Goal: Task Accomplishment & Management: Manage account settings

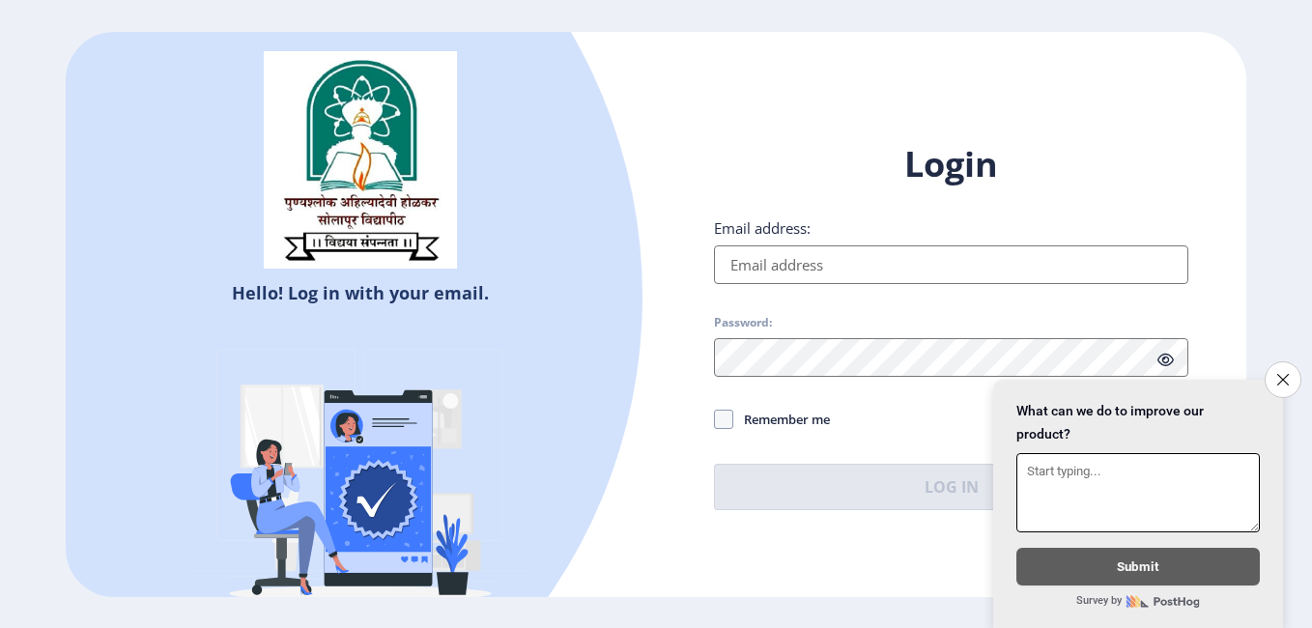
click at [1293, 371] on button "Close survey" at bounding box center [1283, 379] width 37 height 37
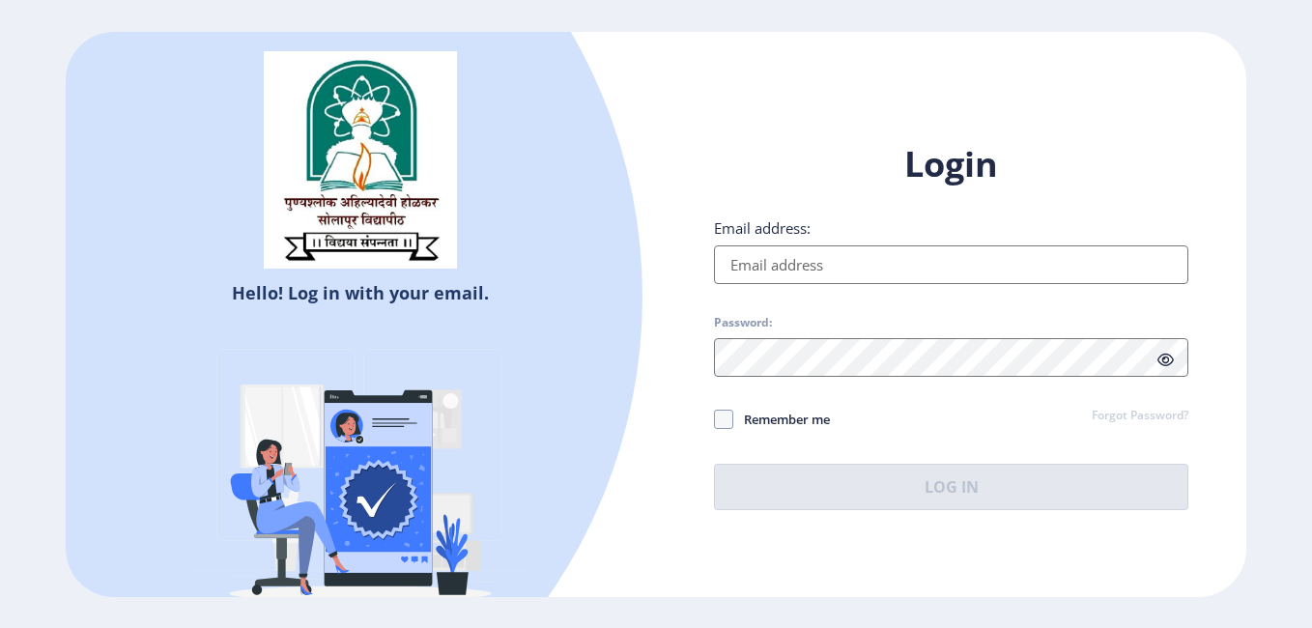
click at [950, 266] on input "Email address:" at bounding box center [951, 264] width 475 height 39
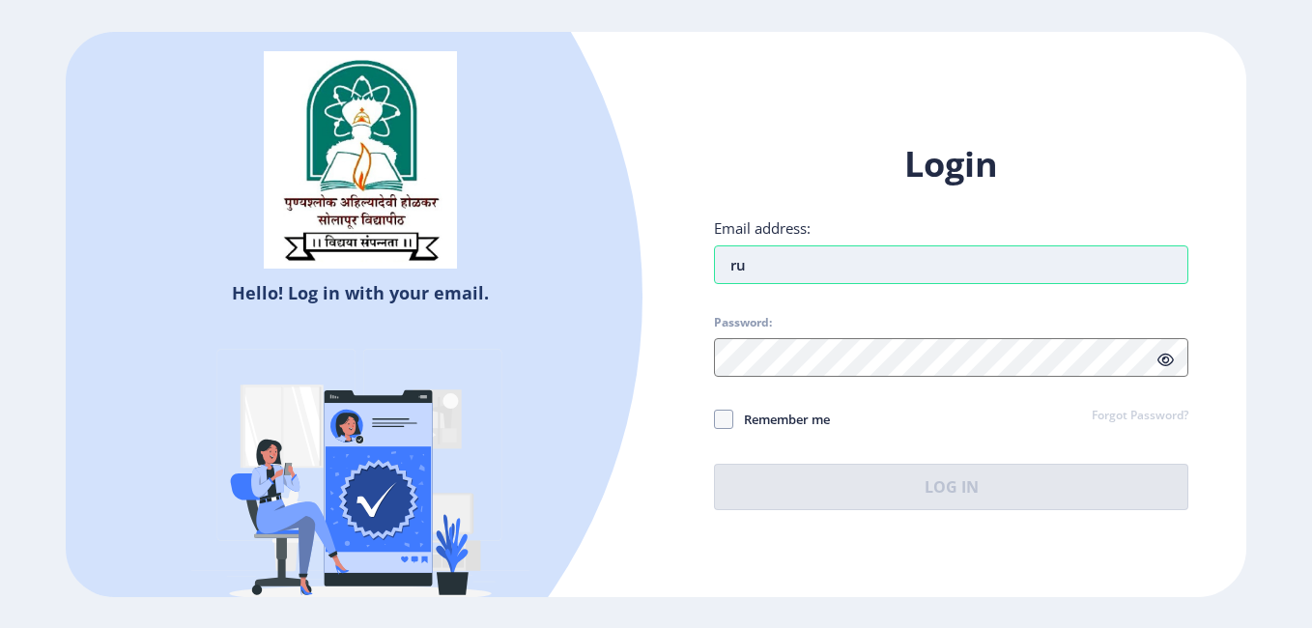
type input "[EMAIL_ADDRESS][DOMAIN_NAME]"
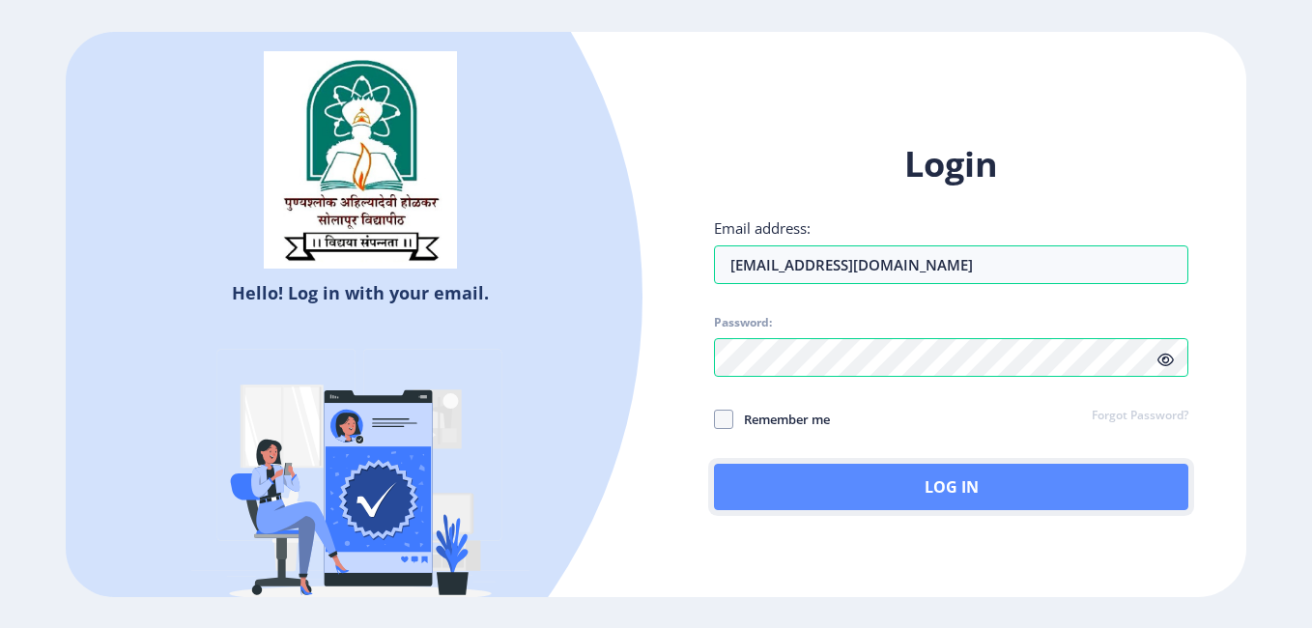
click at [841, 483] on button "Log In" at bounding box center [951, 487] width 475 height 46
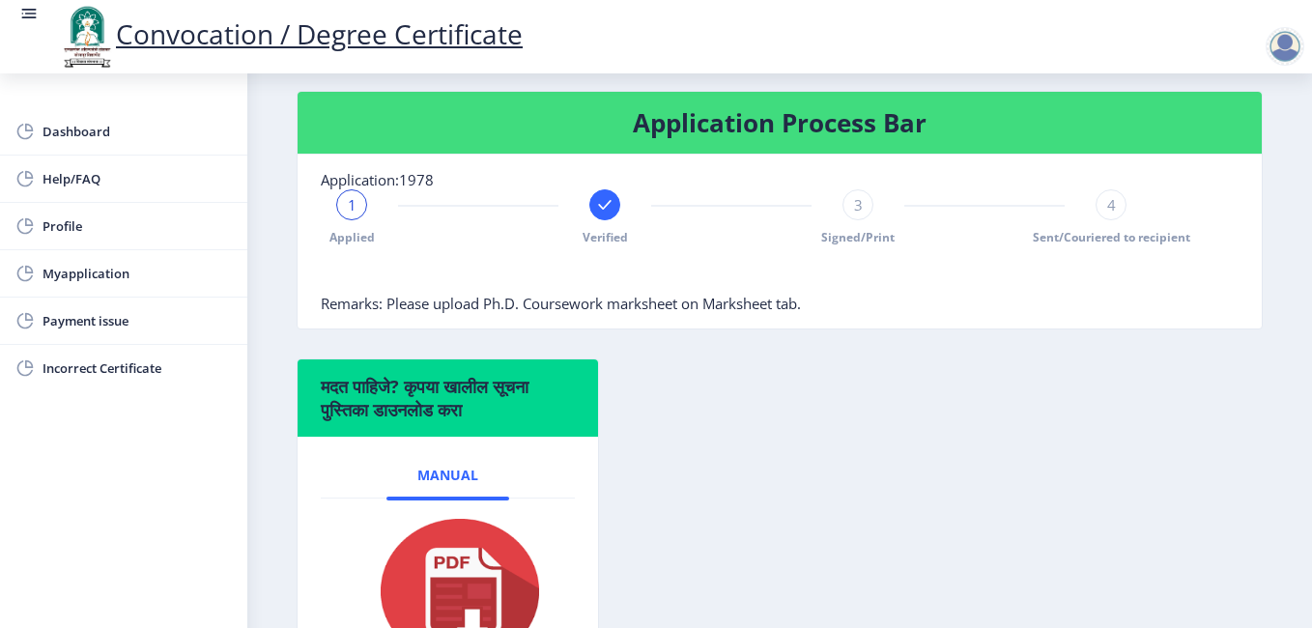
scroll to position [402, 0]
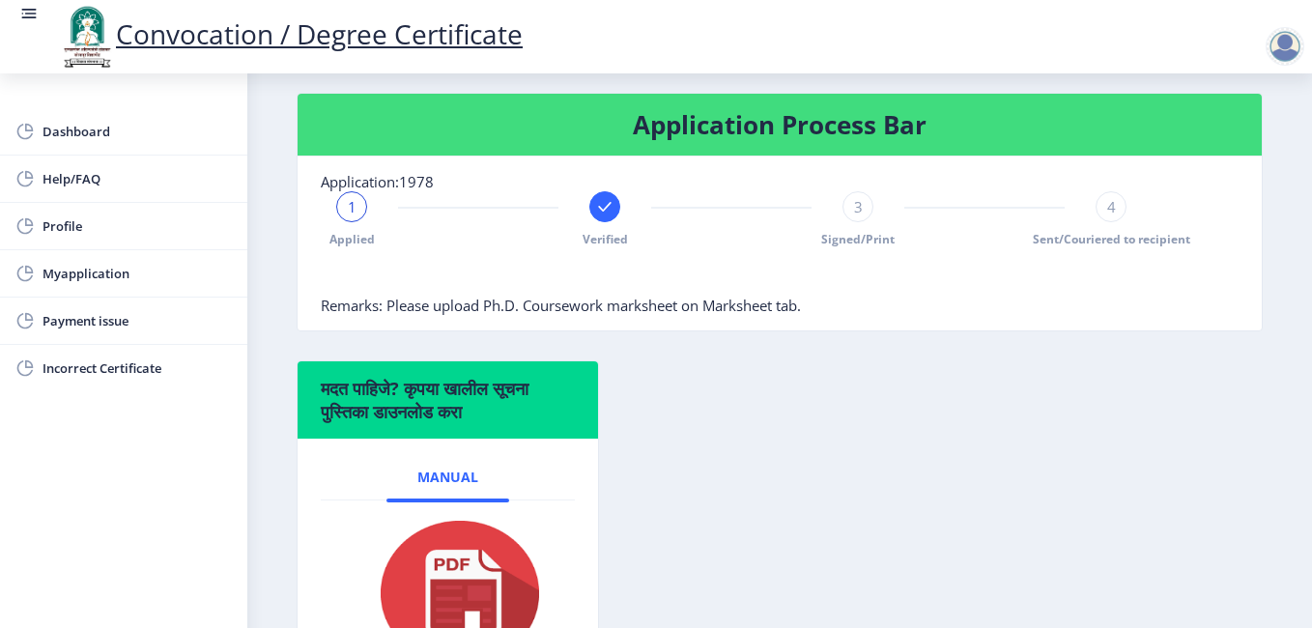
click at [603, 215] on div at bounding box center [605, 206] width 31 height 31
click at [347, 215] on div at bounding box center [351, 206] width 31 height 31
click at [64, 223] on span "Profile" at bounding box center [137, 226] width 189 height 23
select select "[DEMOGRAPHIC_DATA]"
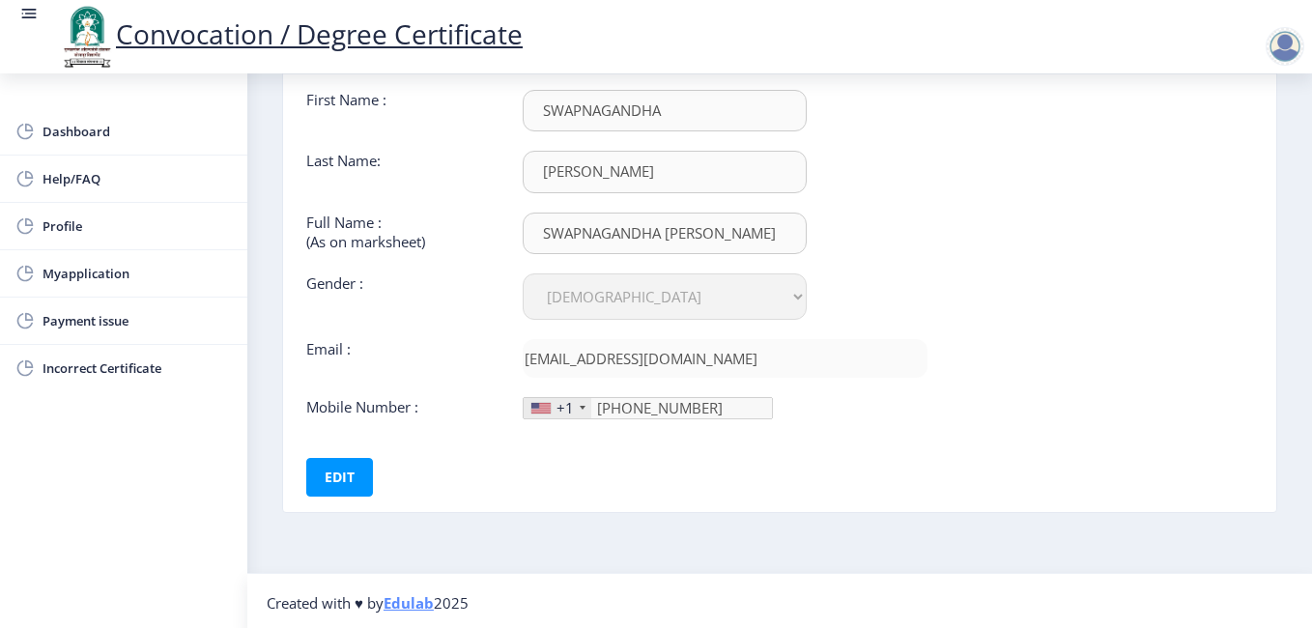
scroll to position [136, 0]
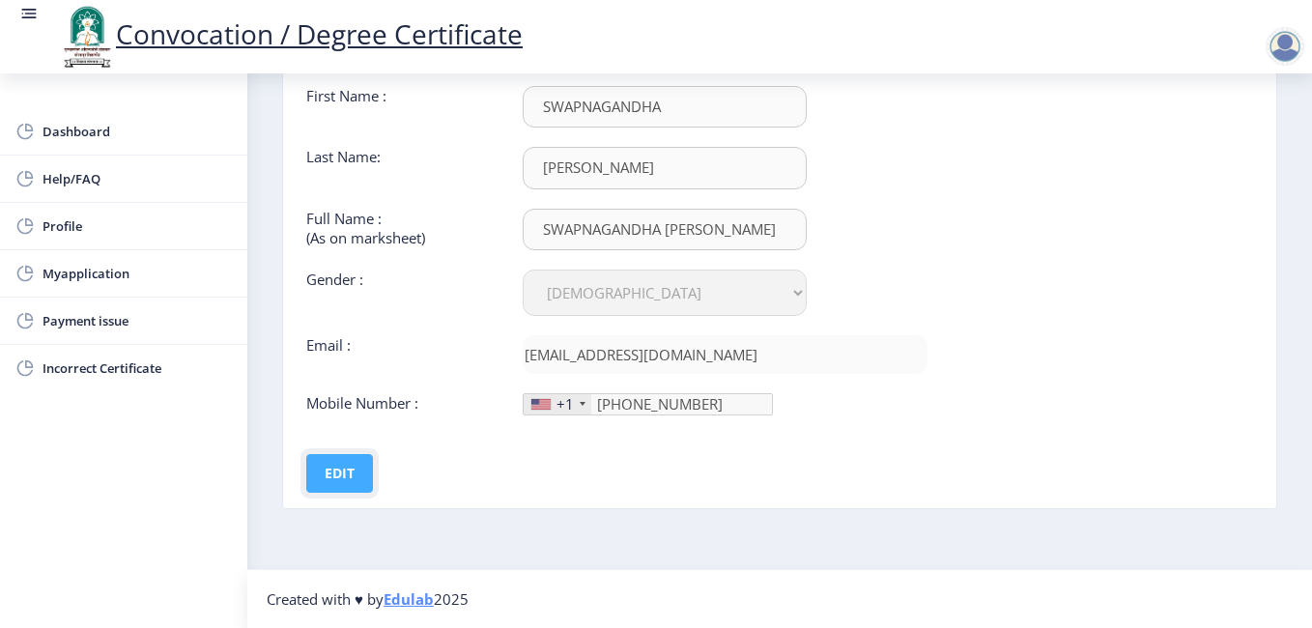
click at [338, 485] on button "Edit" at bounding box center [339, 473] width 67 height 39
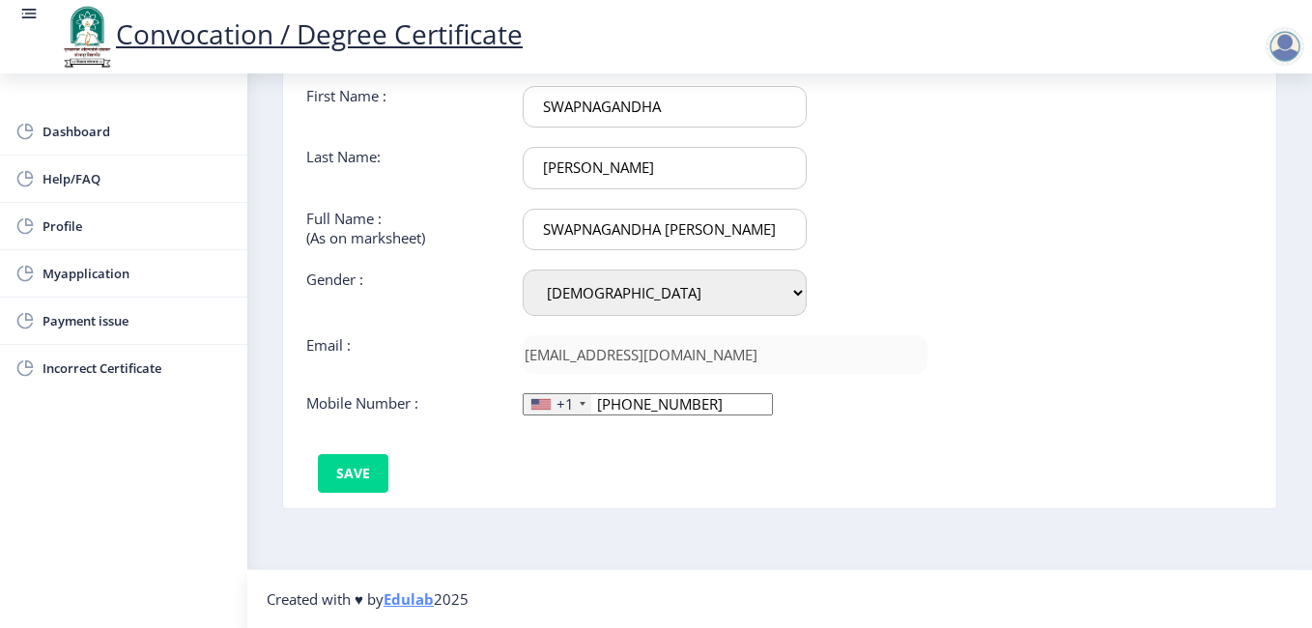
click at [563, 403] on div "+1" at bounding box center [565, 403] width 17 height 19
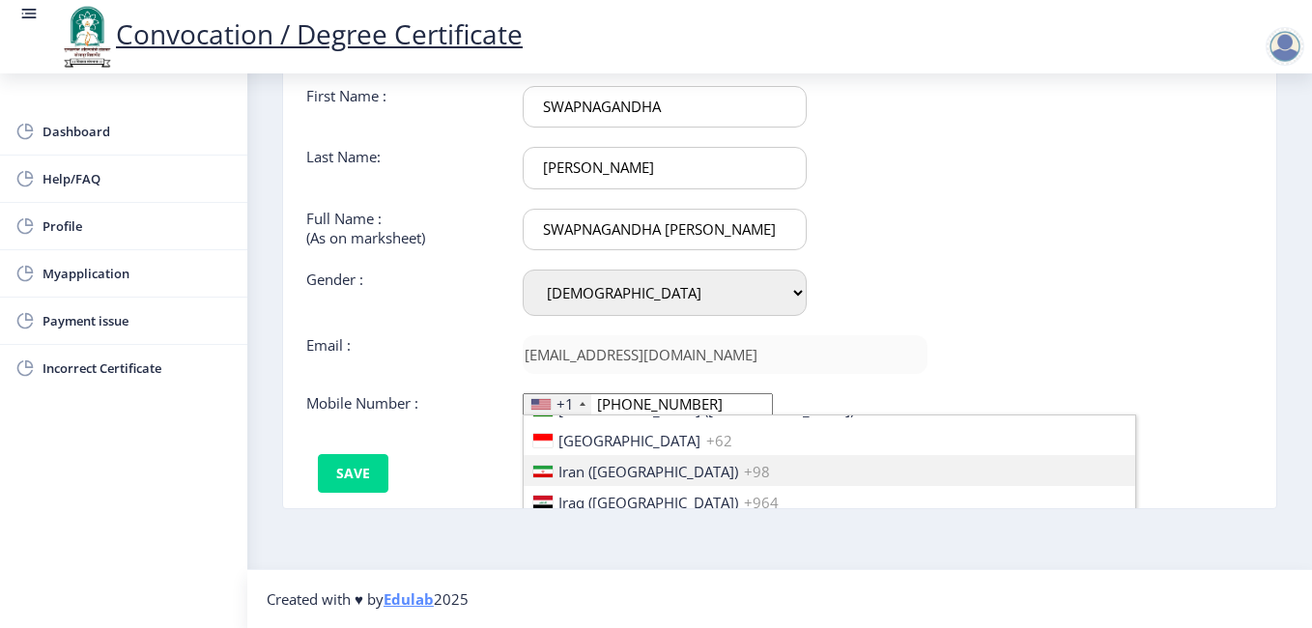
scroll to position [3054, 0]
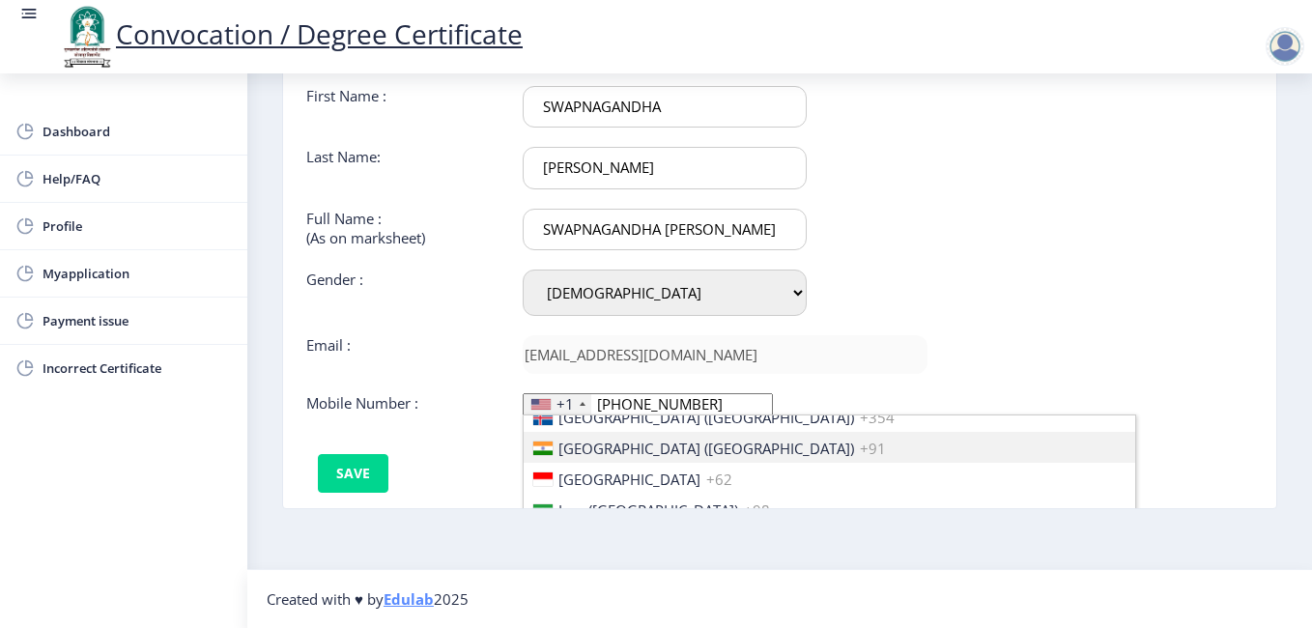
click at [588, 454] on span "[GEOGRAPHIC_DATA] ([GEOGRAPHIC_DATA])" at bounding box center [707, 448] width 296 height 19
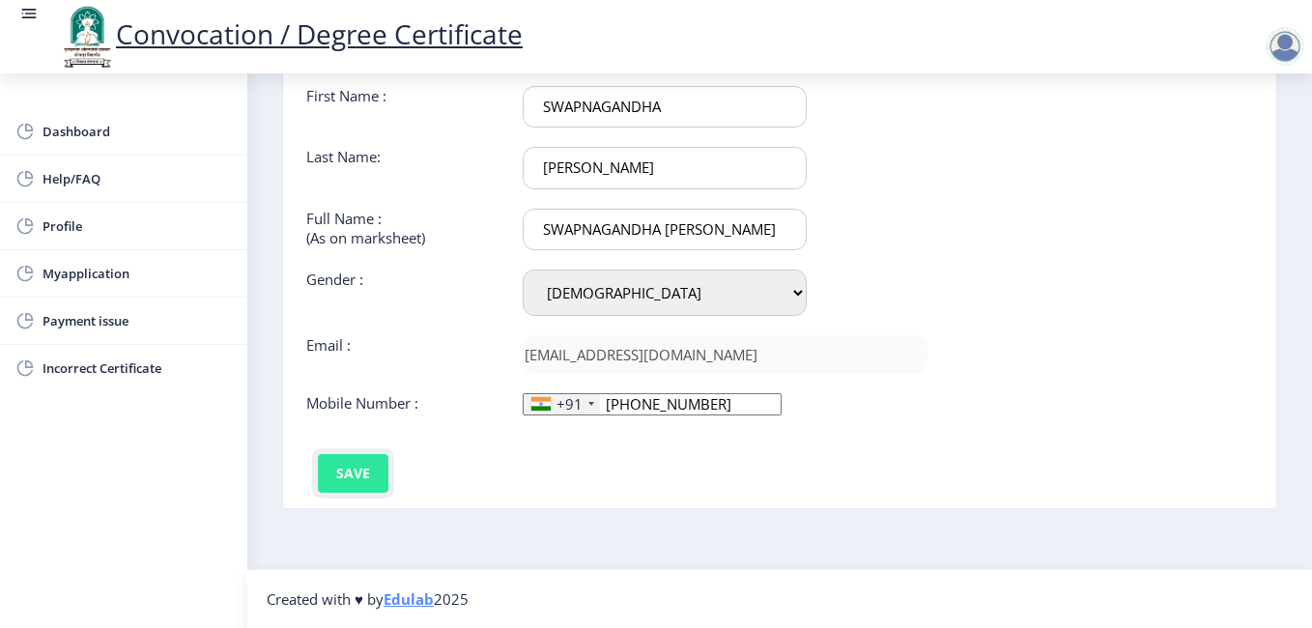
click at [347, 459] on button "Save" at bounding box center [353, 473] width 71 height 39
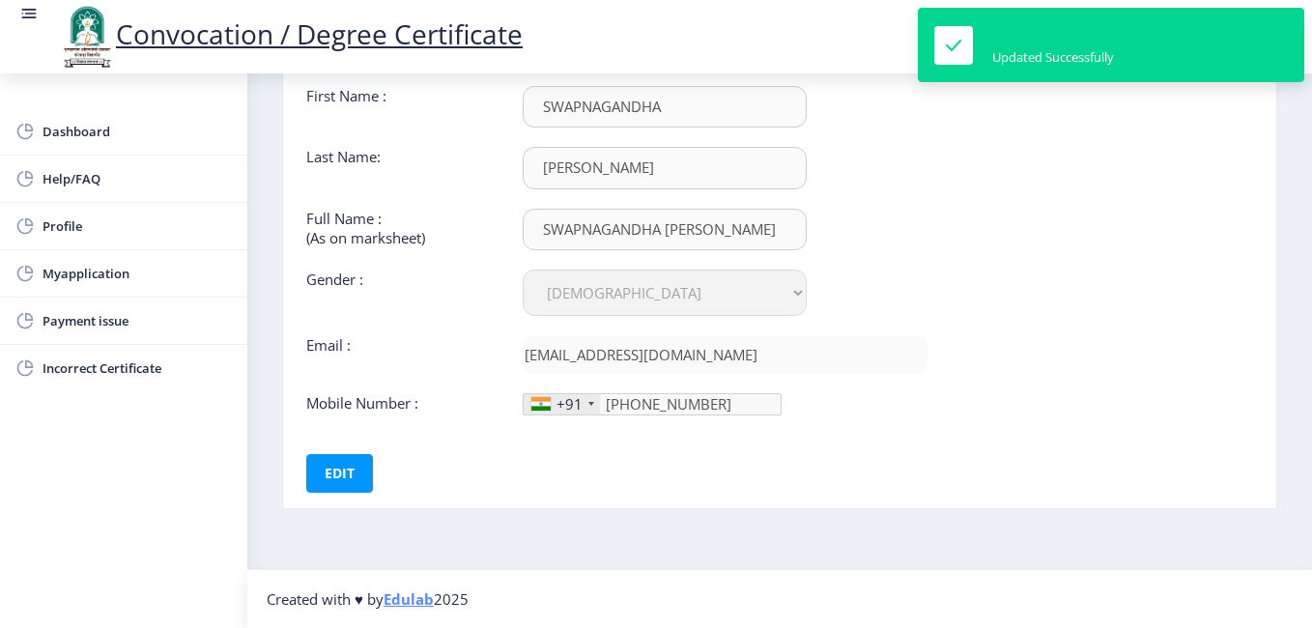
click at [659, 571] on nav "Created with ♥ by Edulab 2025" at bounding box center [779, 598] width 1065 height 59
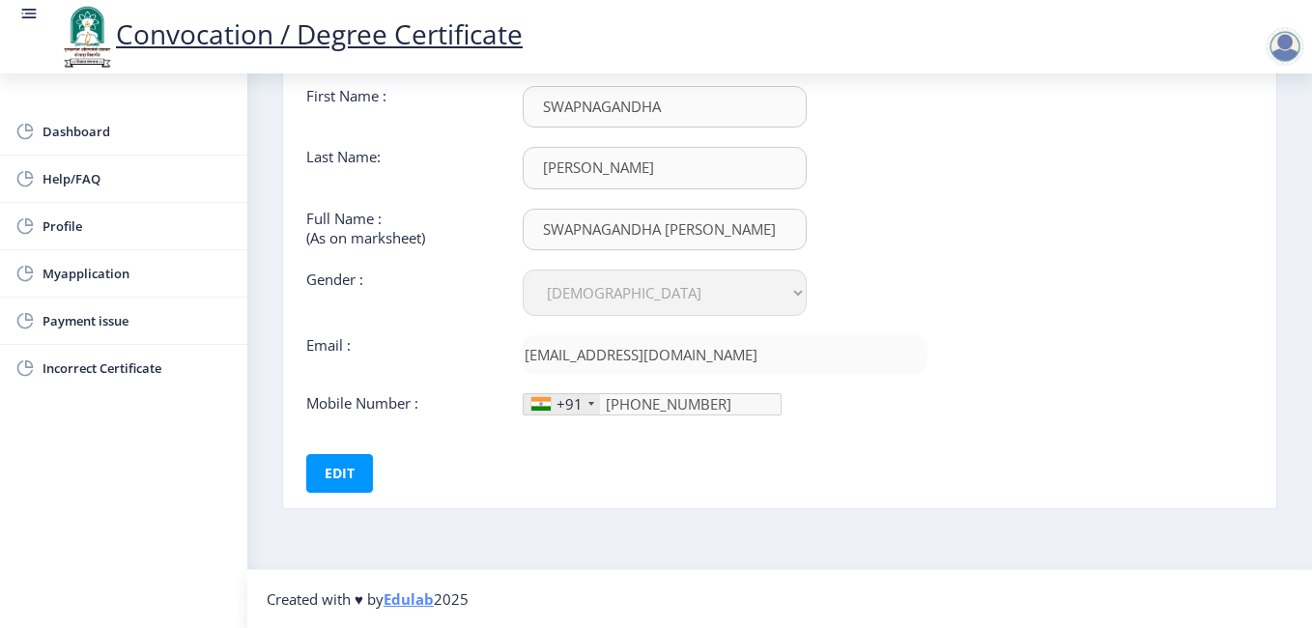
click at [464, 529] on ngx-profile "Personal Information First Name : SWAPNAGANDHA Last Name: [PERSON_NAME] Full Na…" at bounding box center [779, 265] width 995 height 586
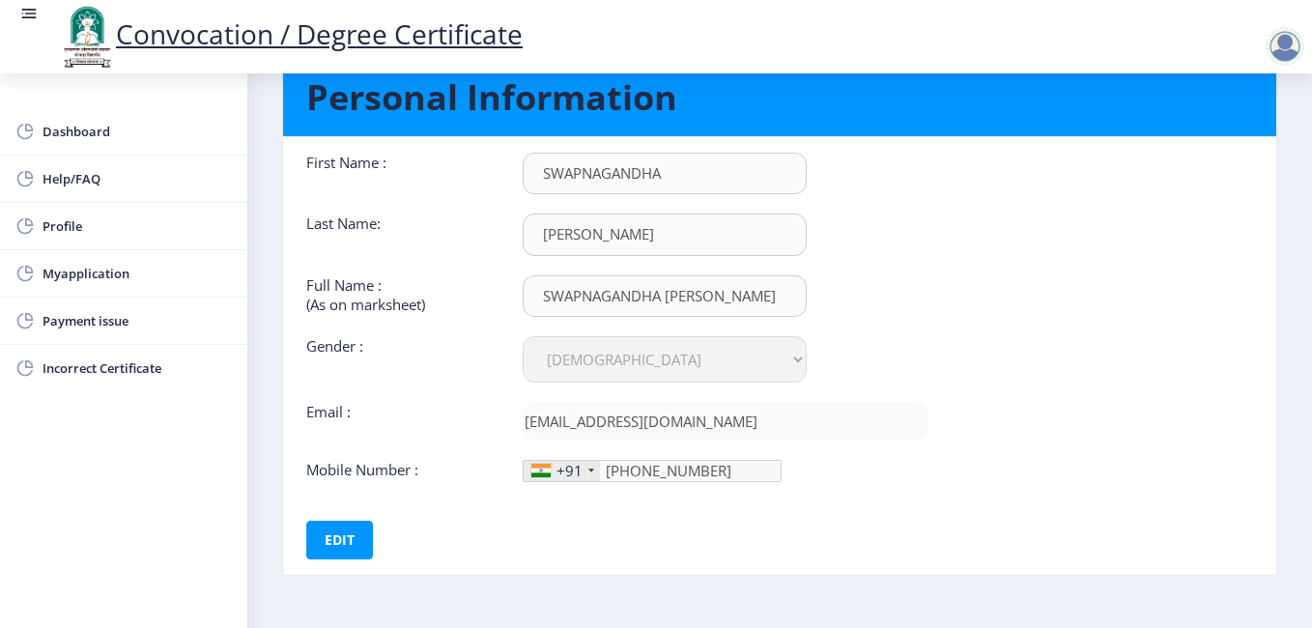
scroll to position [0, 0]
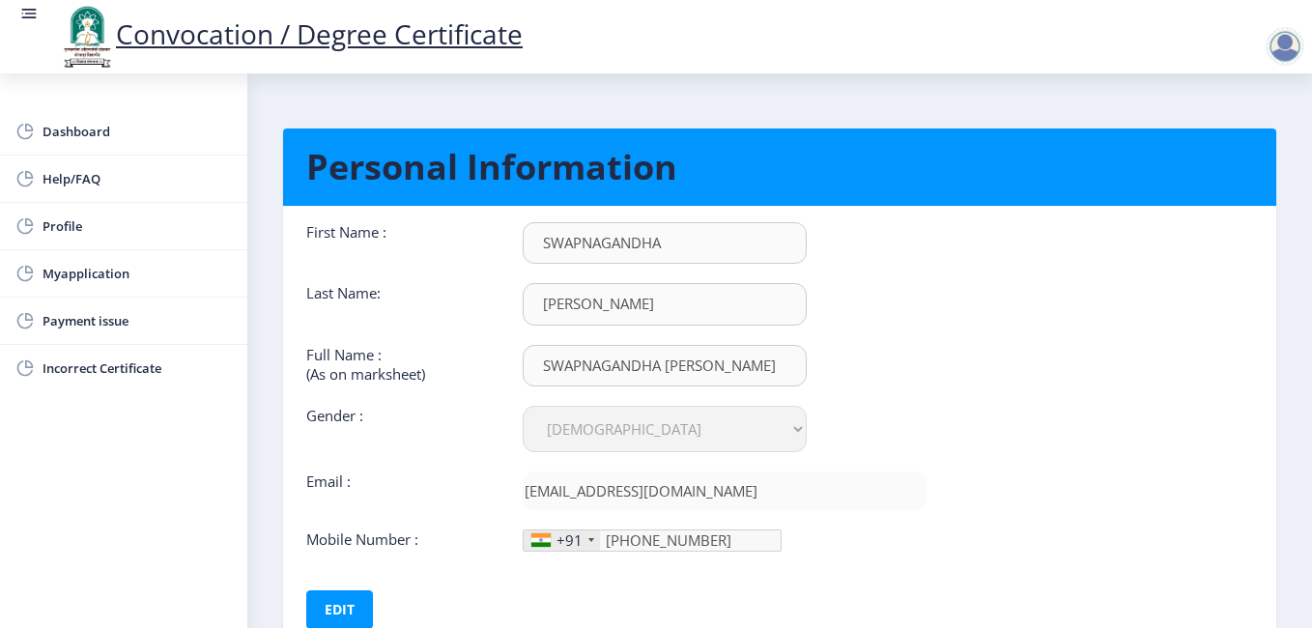
click at [437, 95] on nb-layout-column "Personal Information First Name : SWAPNAGANDHA Last Name: [PERSON_NAME] Full Na…" at bounding box center [779, 389] width 1065 height 632
click at [706, 128] on nb-card "Personal Information First Name : SWAPNAGANDHA Last Name: [PERSON_NAME] Full Na…" at bounding box center [779, 387] width 995 height 518
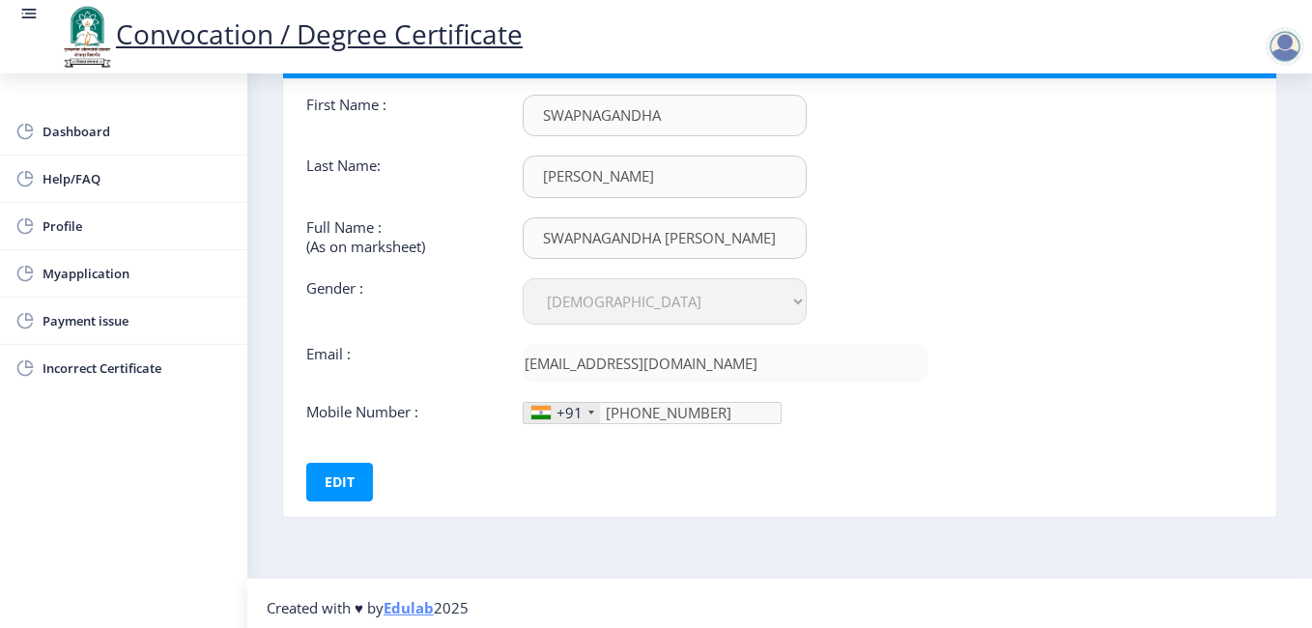
scroll to position [136, 0]
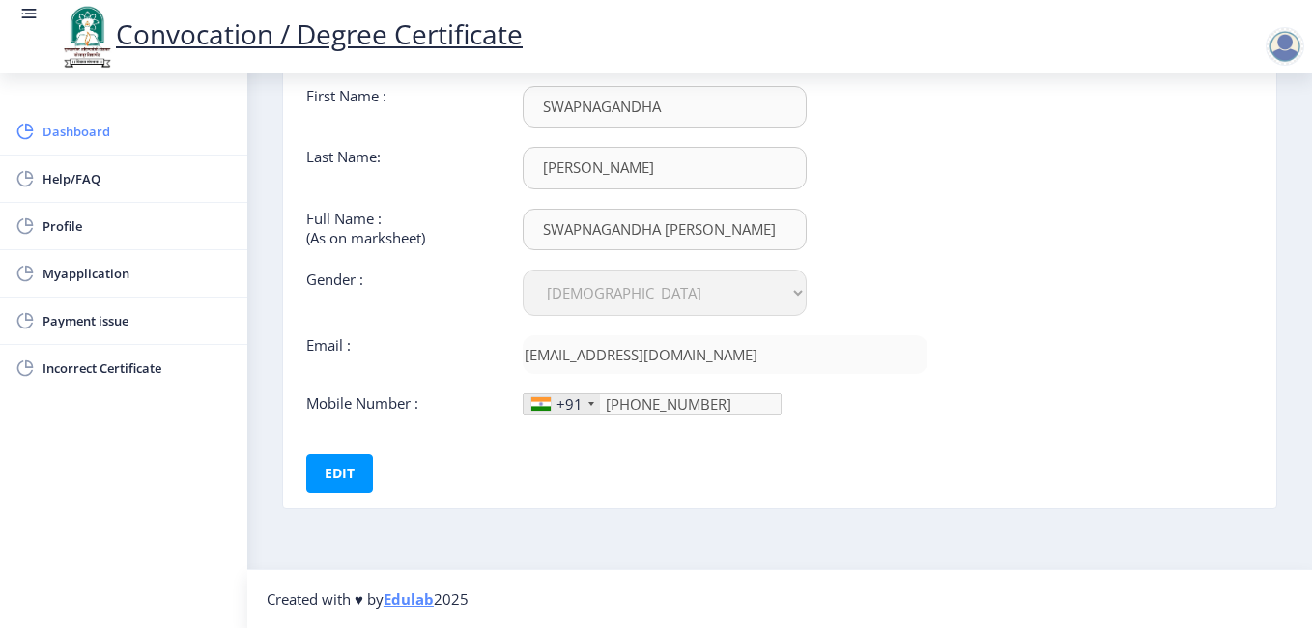
click at [241, 151] on link "Dashboard" at bounding box center [123, 131] width 247 height 46
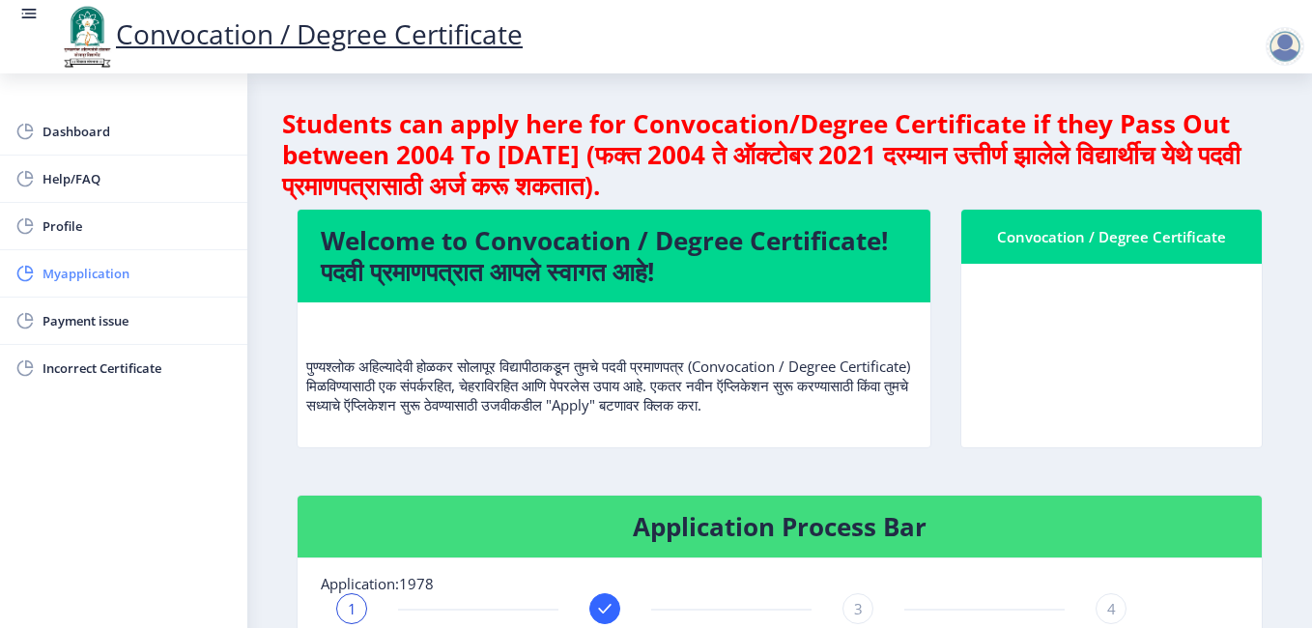
click at [86, 272] on span "Myapplication" at bounding box center [137, 273] width 189 height 23
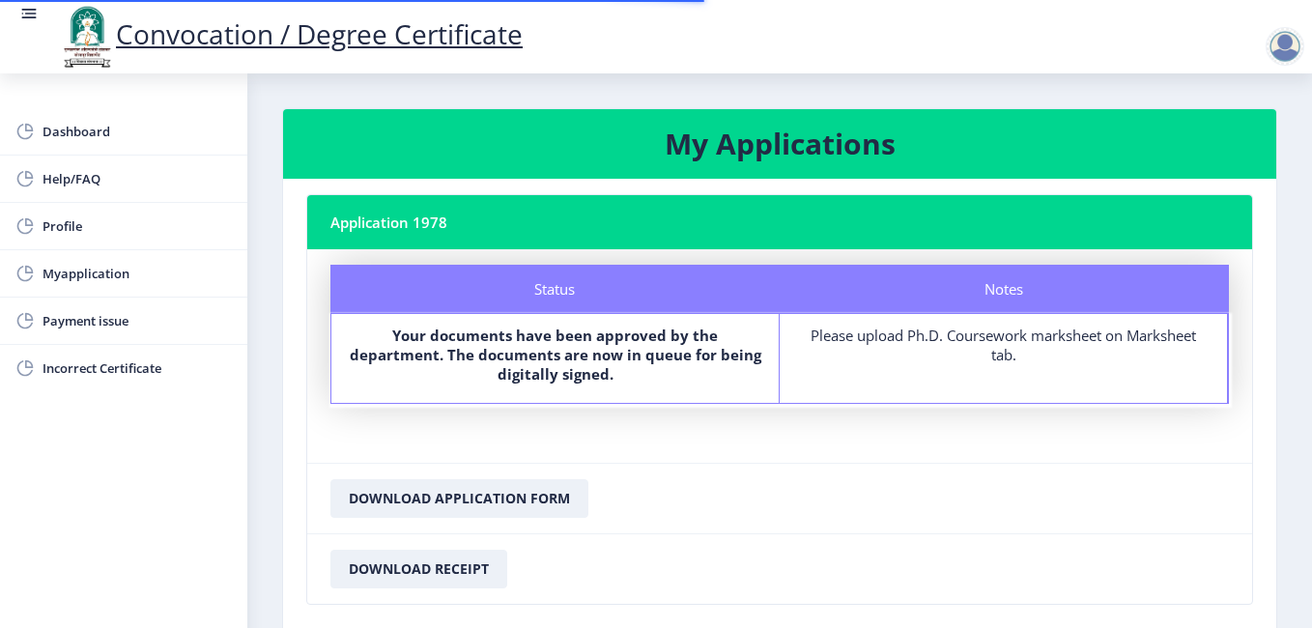
drag, startPoint x: 492, startPoint y: 216, endPoint x: 547, endPoint y: 295, distance: 95.7
click at [491, 216] on nb-card-header "Application 1978" at bounding box center [779, 222] width 945 height 54
click at [640, 356] on b "Your documents have been approved by the department. The documents are now in q…" at bounding box center [556, 355] width 412 height 58
click at [857, 350] on div "Please upload Ph.D. Coursework marksheet on Marksheet tab." at bounding box center [1003, 345] width 413 height 39
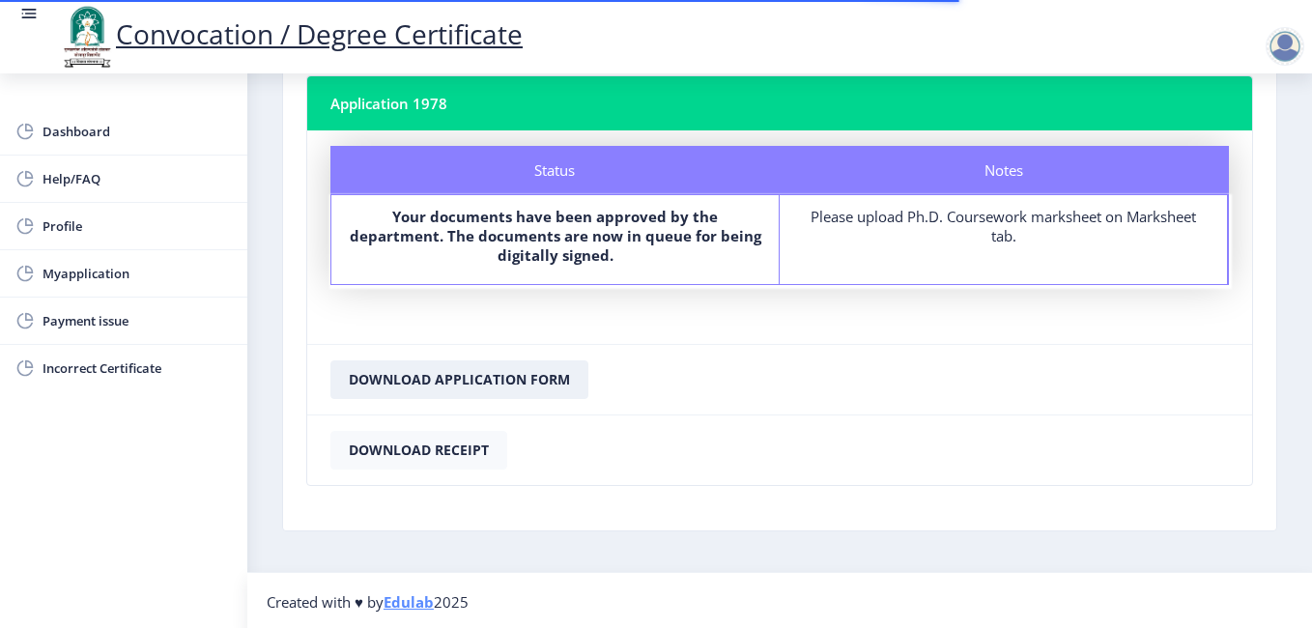
scroll to position [122, 0]
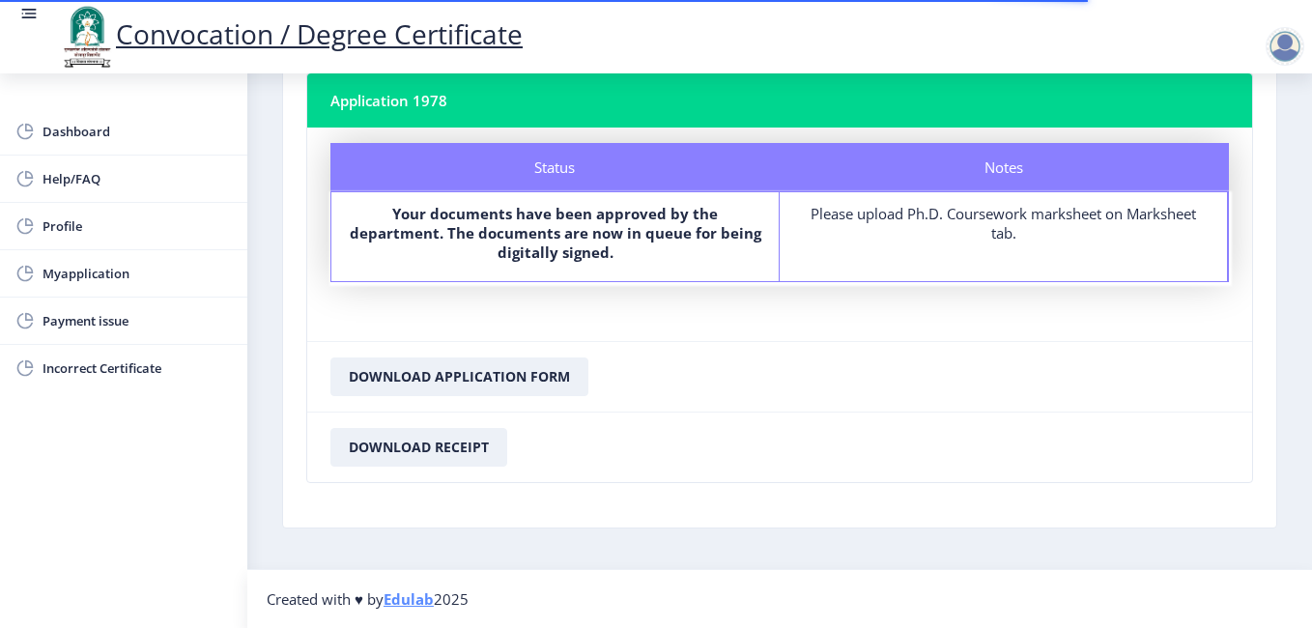
click at [613, 484] on nb-card-body "Application 1978 Status Notes Status Your documents have been approved by the d…" at bounding box center [780, 292] width 994 height 471
click at [803, 454] on nb-card-footer "Download Receipt" at bounding box center [779, 447] width 945 height 71
click at [994, 409] on nb-card-footer "Download Application Form" at bounding box center [779, 376] width 945 height 71
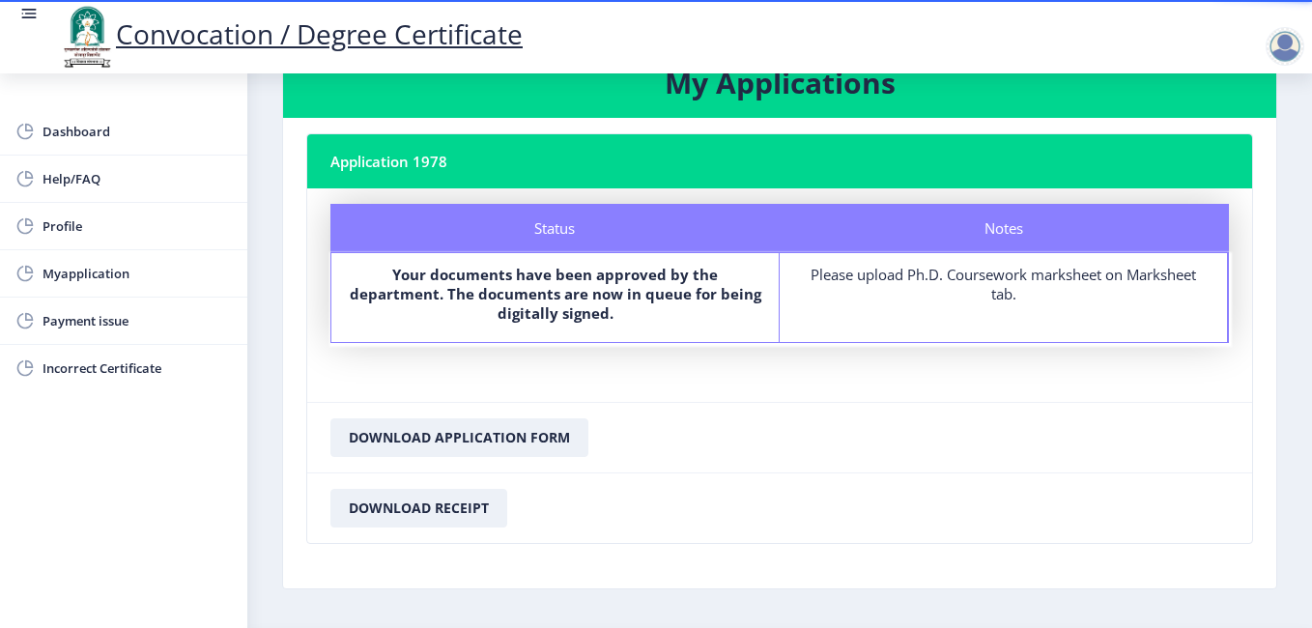
scroll to position [0, 0]
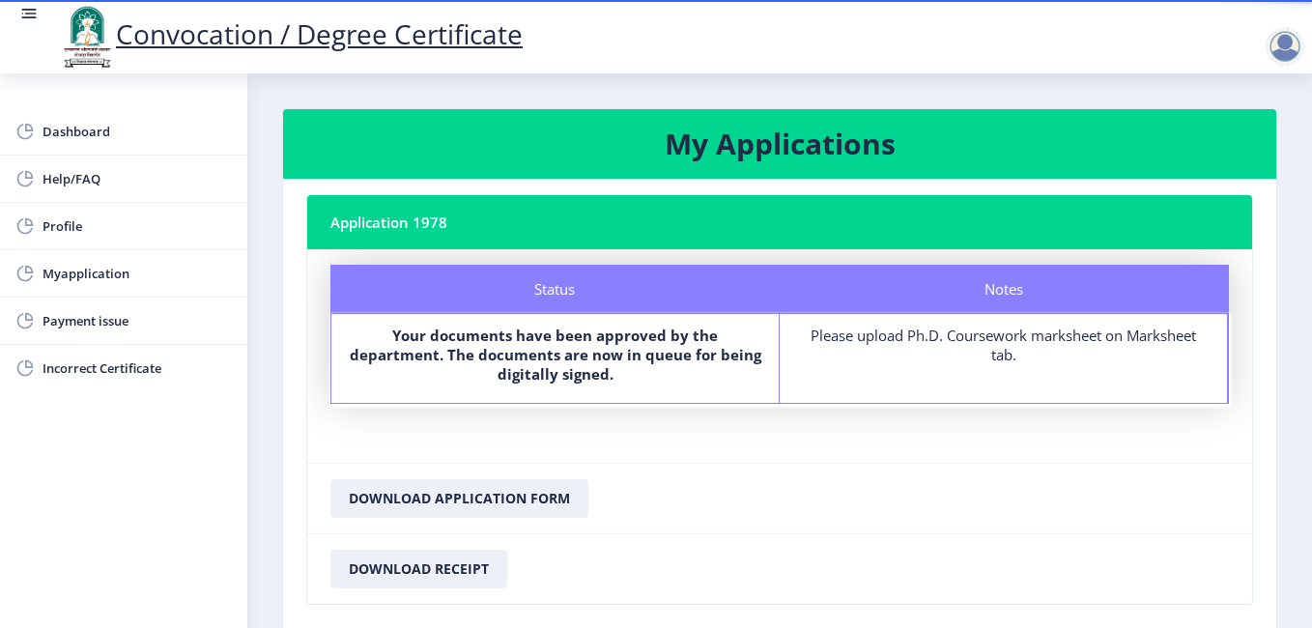
click at [583, 548] on nb-card-footer "Download Receipt" at bounding box center [779, 568] width 945 height 71
click at [699, 147] on h3 "My Applications" at bounding box center [779, 144] width 947 height 39
click at [73, 125] on span "Dashboard" at bounding box center [137, 131] width 189 height 23
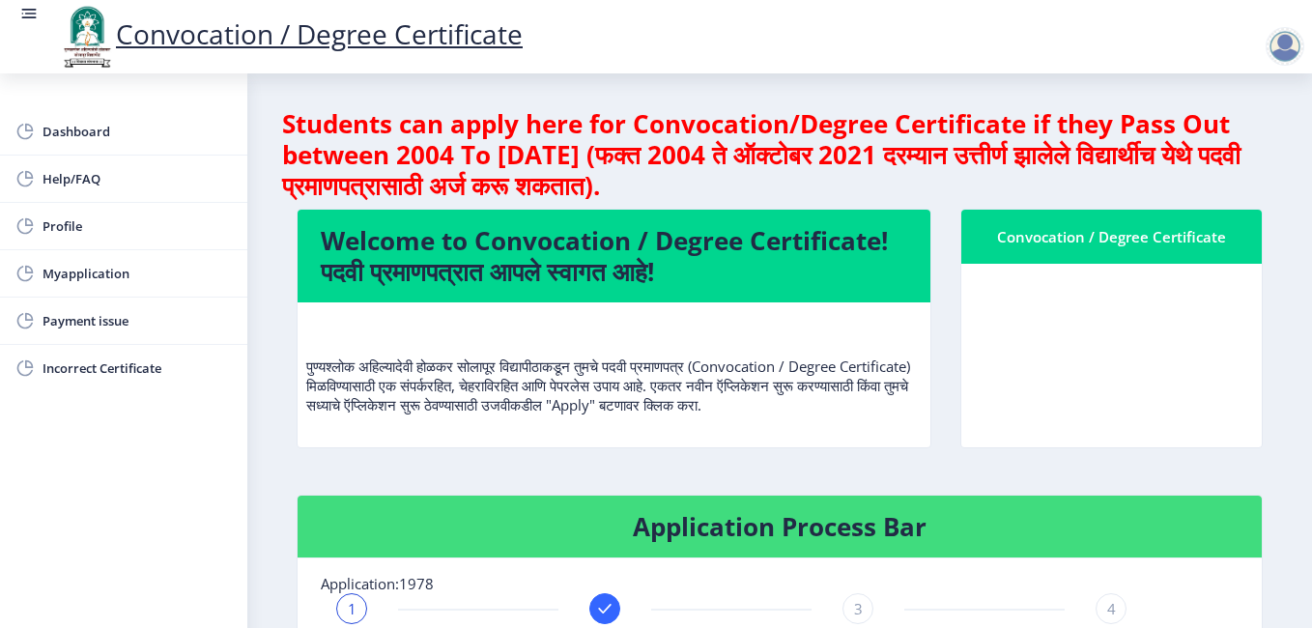
click at [494, 249] on h4 "Welcome to Convocation / Degree Certificate! पदवी प्रमाणपत्रात आपले स्वागत आहे!" at bounding box center [614, 256] width 587 height 62
click at [485, 406] on p "पुण्यश्लोक अहिल्यादेवी होळकर सोलापूर विद्यापीठाकडून तुमचे पदवी प्रमाणपत्र (Conv…" at bounding box center [614, 366] width 616 height 97
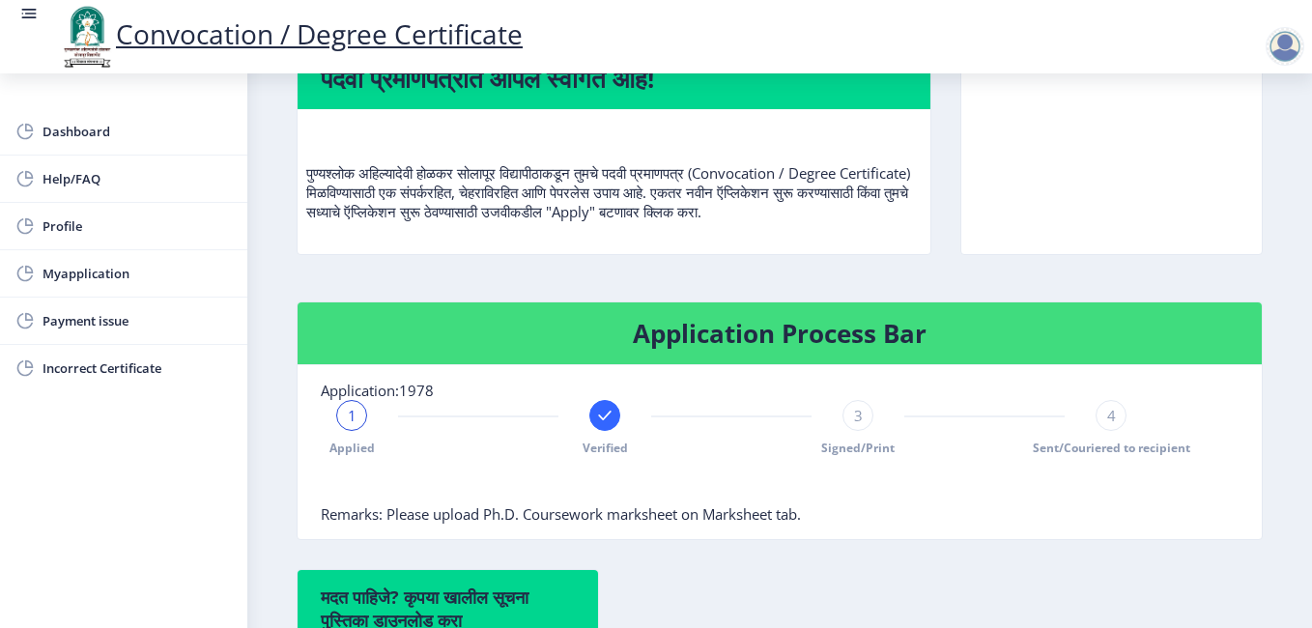
click at [485, 406] on nb-card-body "Application:1978 1 Applied Verified 3 Signed/Print 4 Sent/Couriered to recipien…" at bounding box center [780, 452] width 965 height 174
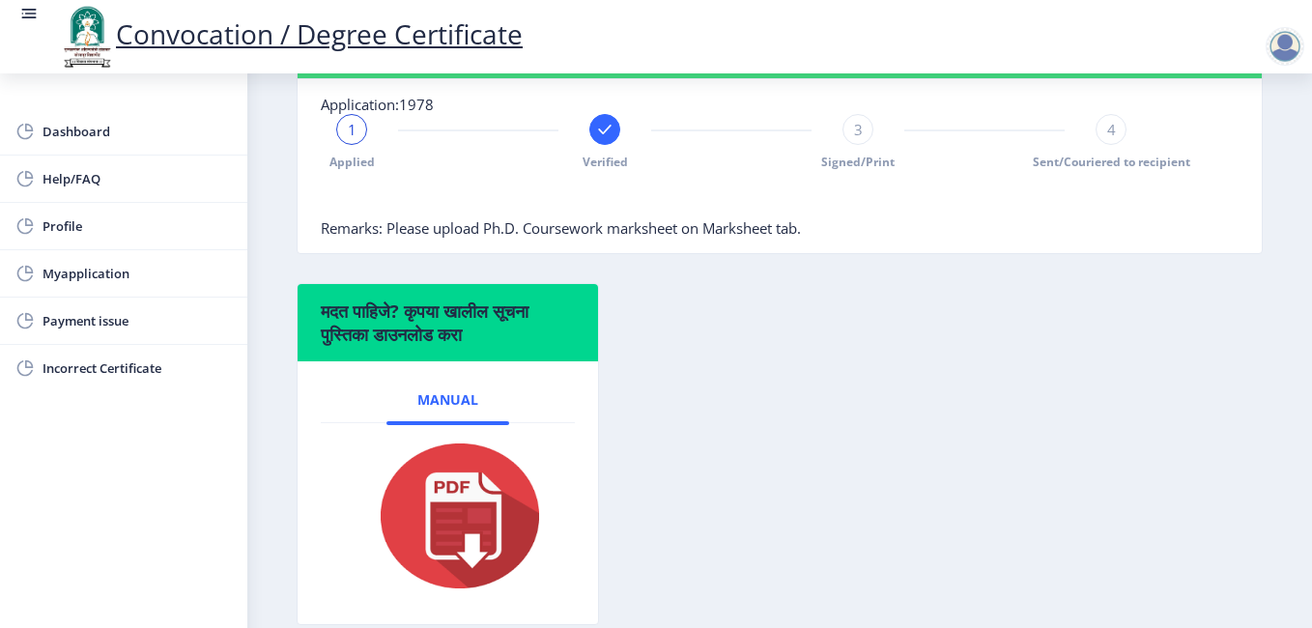
scroll to position [595, 0]
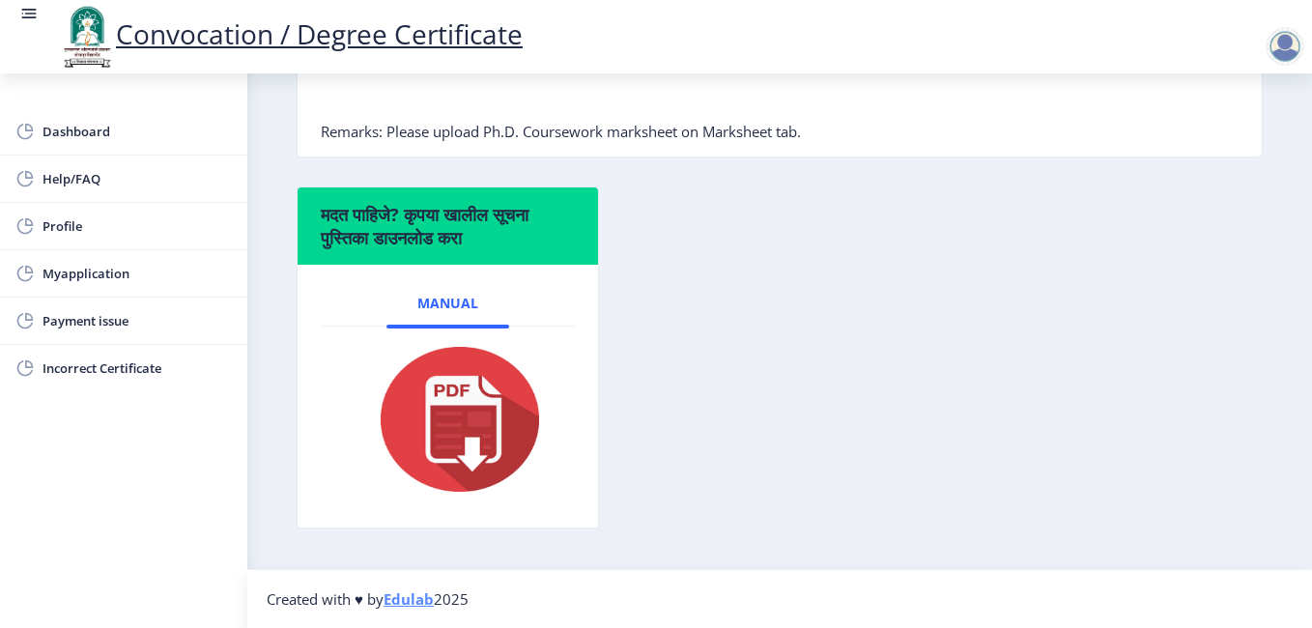
click at [702, 350] on div "मदत पाहिजे? कृपया खालील सूचना पुस्तिका डाउनलोड करा Manual" at bounding box center [779, 372] width 995 height 371
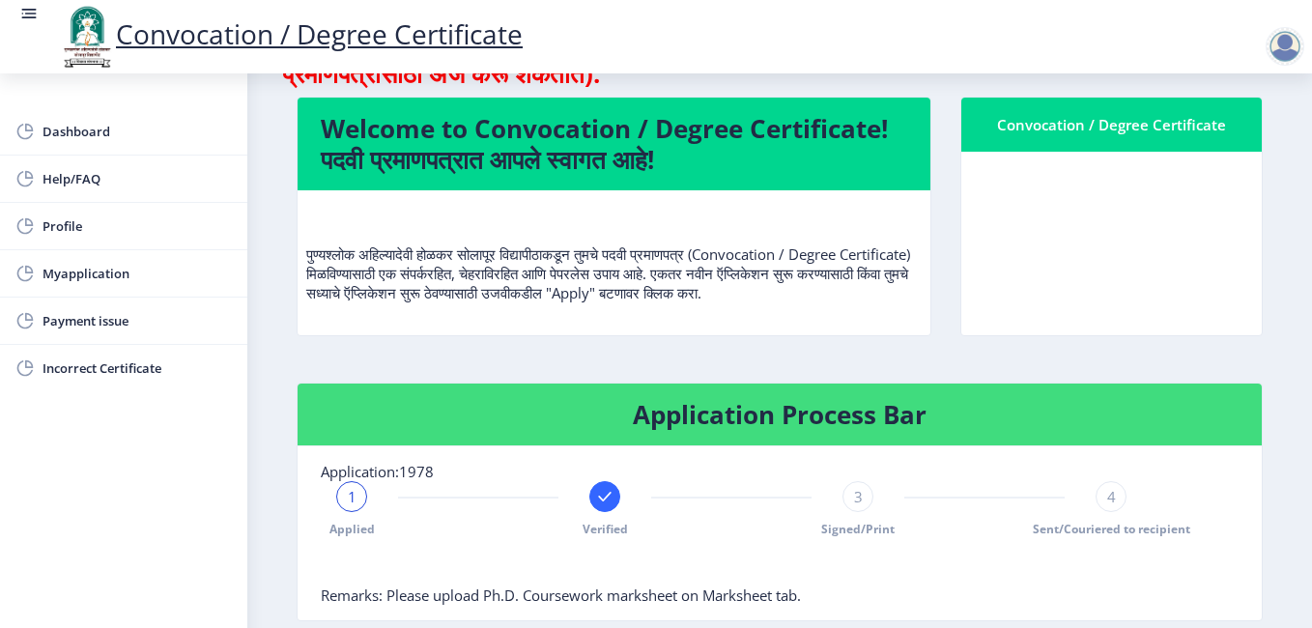
scroll to position [0, 0]
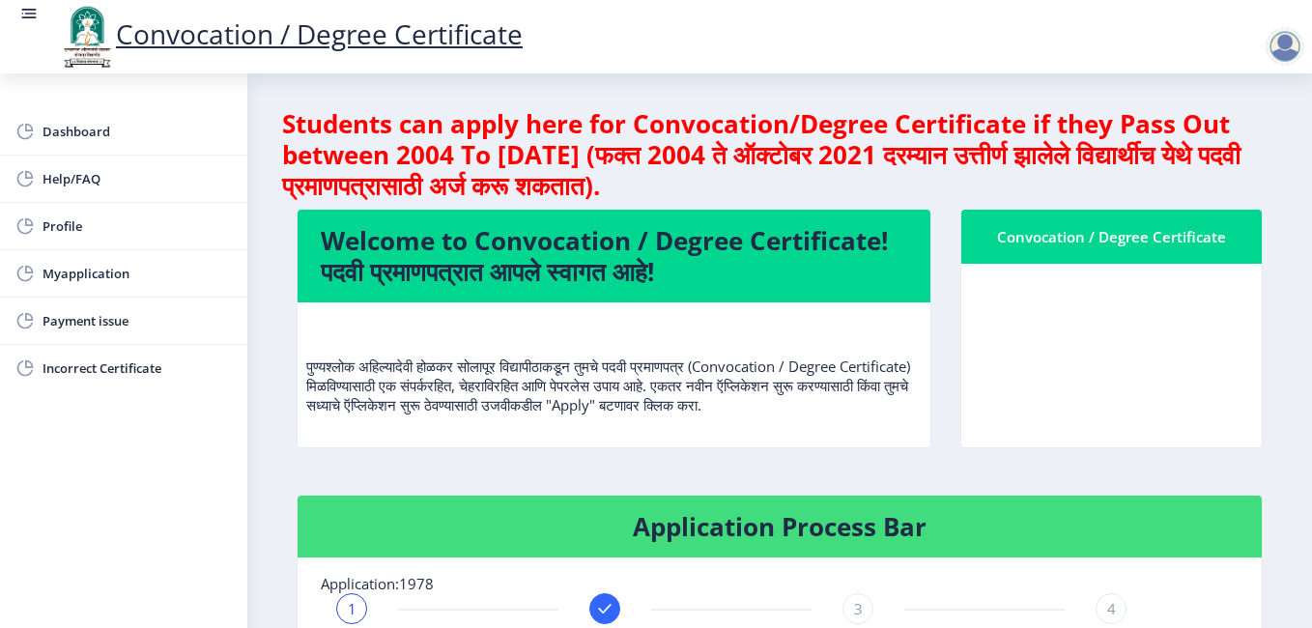
click at [591, 166] on h4 "Students can apply here for Convocation/Degree Certificate if they Pass Out bet…" at bounding box center [779, 154] width 995 height 93
click at [1137, 234] on div "Convocation / Degree Certificate" at bounding box center [1112, 236] width 254 height 23
click at [938, 439] on div "Welcome to Convocation / Degree Certificate! पदवी प्रमाणपत्रात आपले स्वागत आहे!…" at bounding box center [614, 342] width 664 height 267
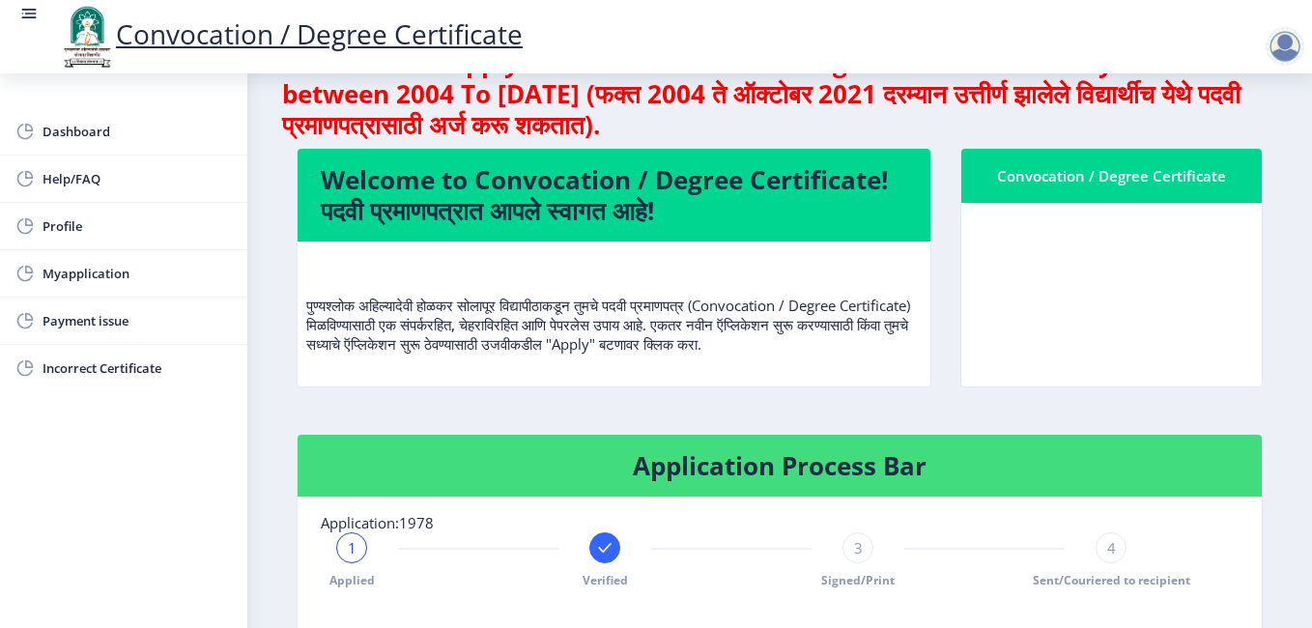
scroll to position [387, 0]
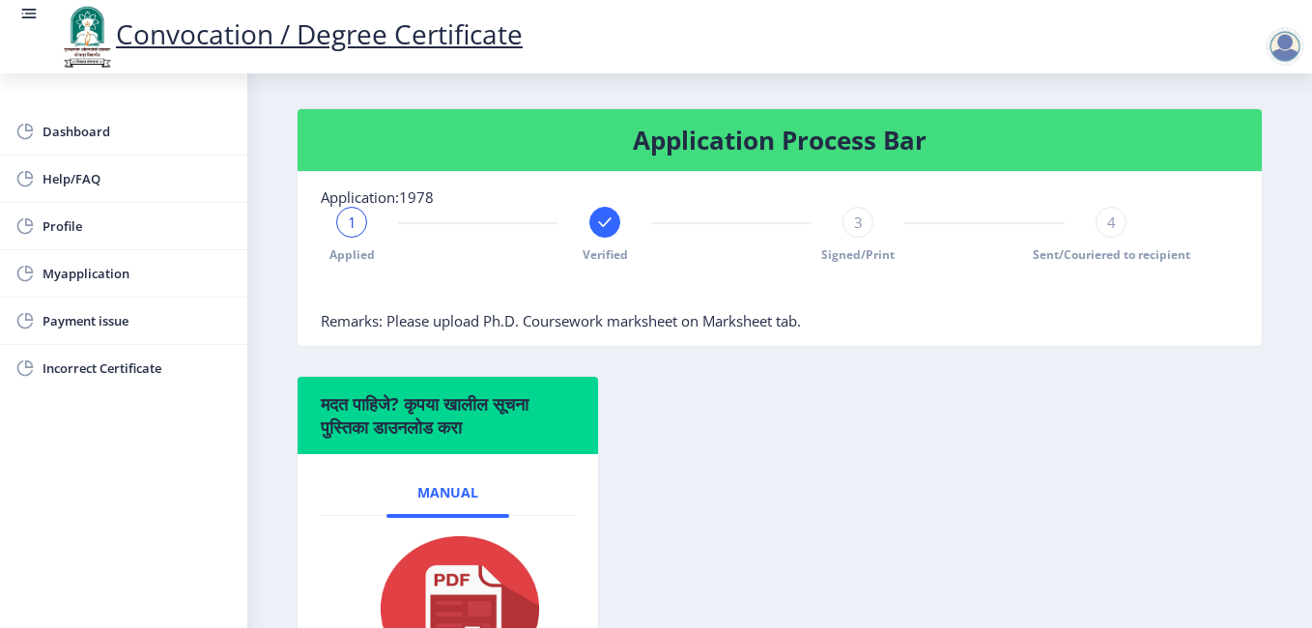
click at [932, 441] on div "मदत पाहिजे? कृपया खालील सूचना पुस्तिका डाउनलोड करा Manual" at bounding box center [779, 561] width 995 height 371
click at [124, 271] on span "Myapplication" at bounding box center [137, 273] width 189 height 23
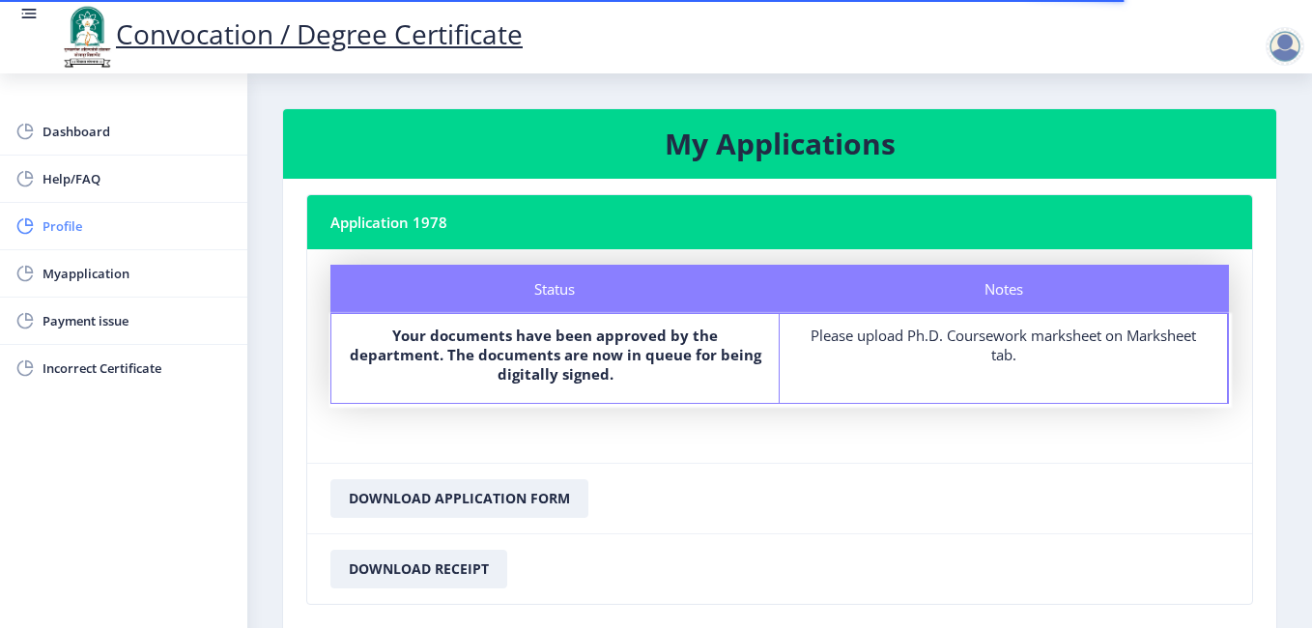
click at [70, 228] on span "Profile" at bounding box center [137, 226] width 189 height 23
select select "[DEMOGRAPHIC_DATA]"
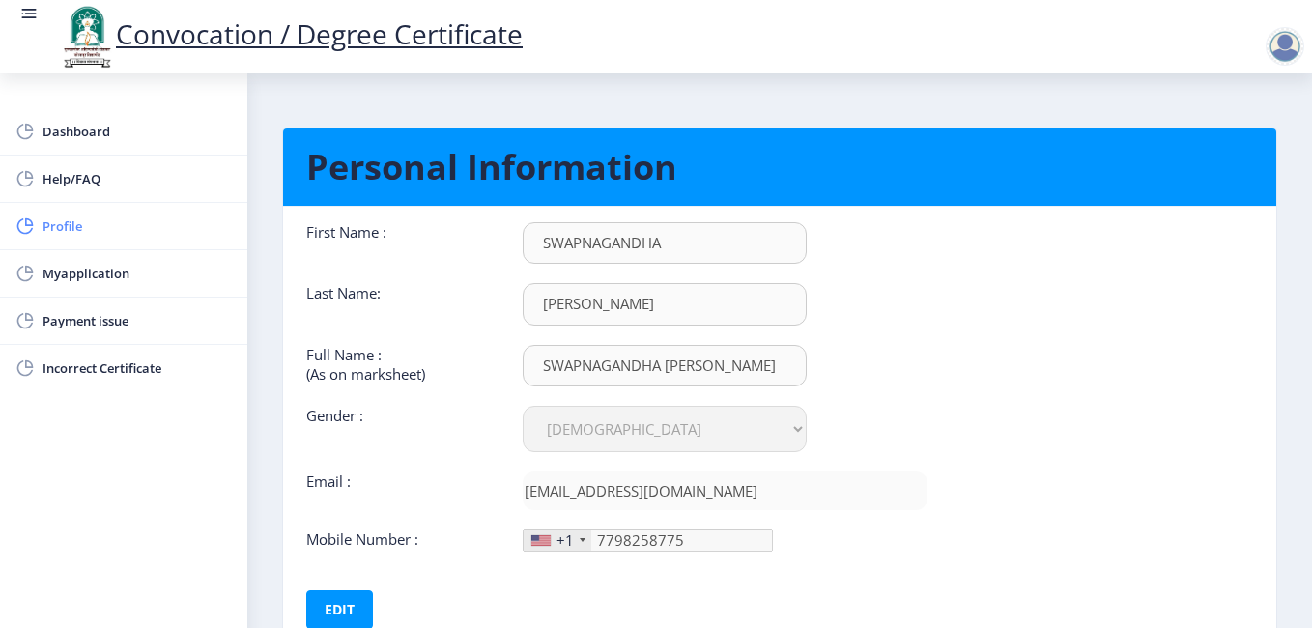
click at [29, 220] on icon at bounding box center [29, 222] width 8 height 8
click at [42, 219] on link "Profile" at bounding box center [123, 226] width 247 height 46
click at [58, 181] on span "Help/FAQ" at bounding box center [137, 178] width 189 height 23
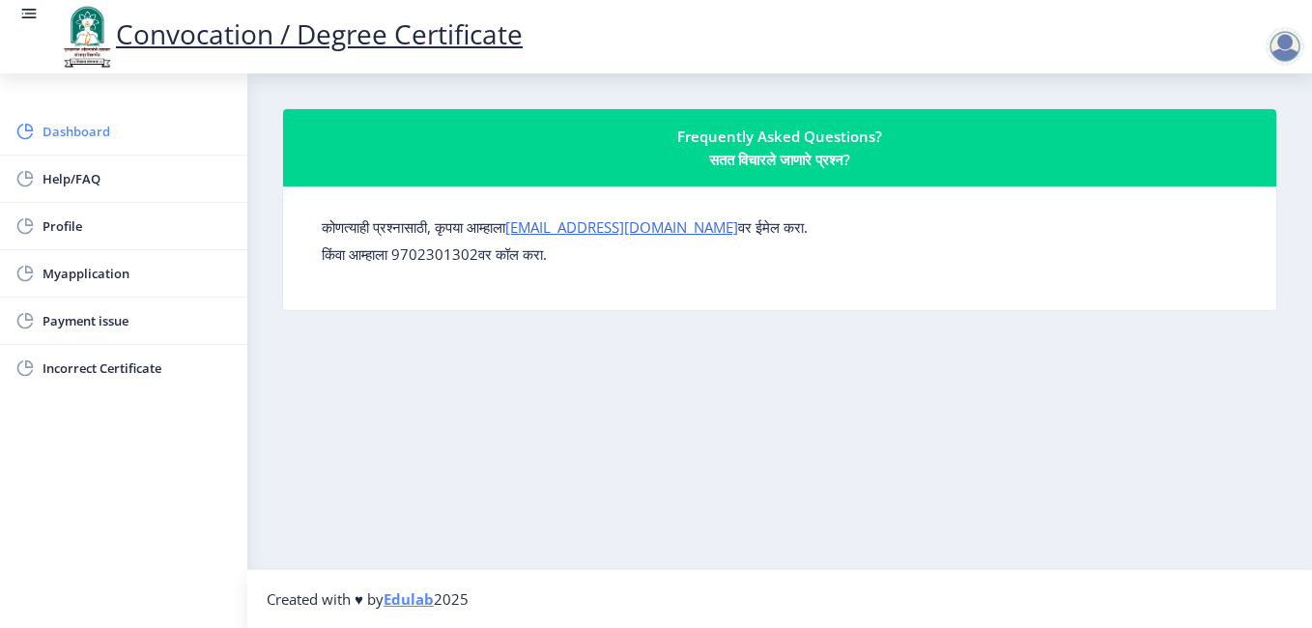
click at [78, 134] on span "Dashboard" at bounding box center [137, 131] width 189 height 23
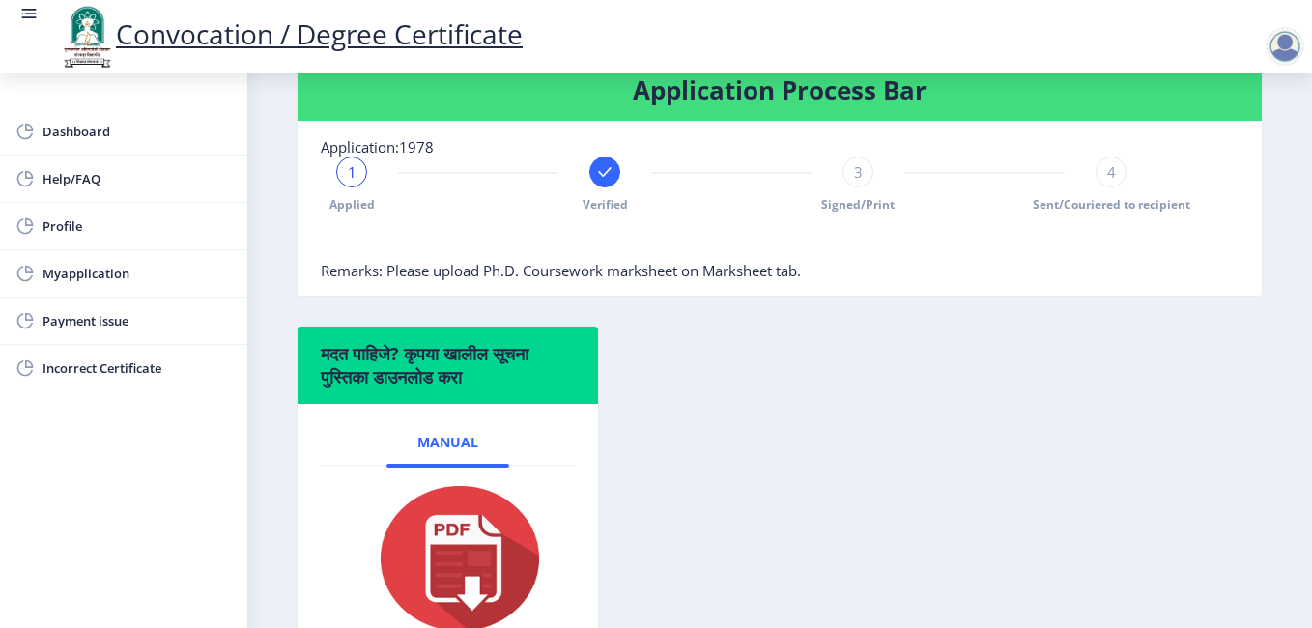
scroll to position [483, 0]
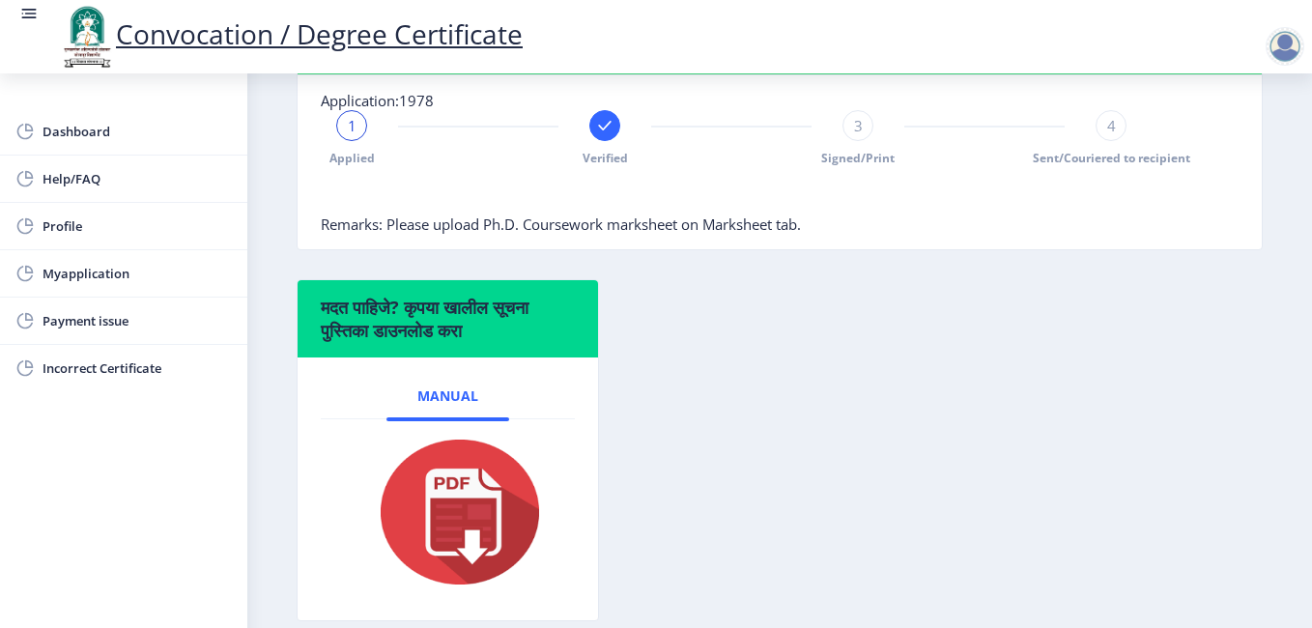
click at [480, 342] on h6 "मदत पाहिजे? कृपया खालील सूचना पुस्तिका डाउनलोड करा" at bounding box center [448, 319] width 254 height 46
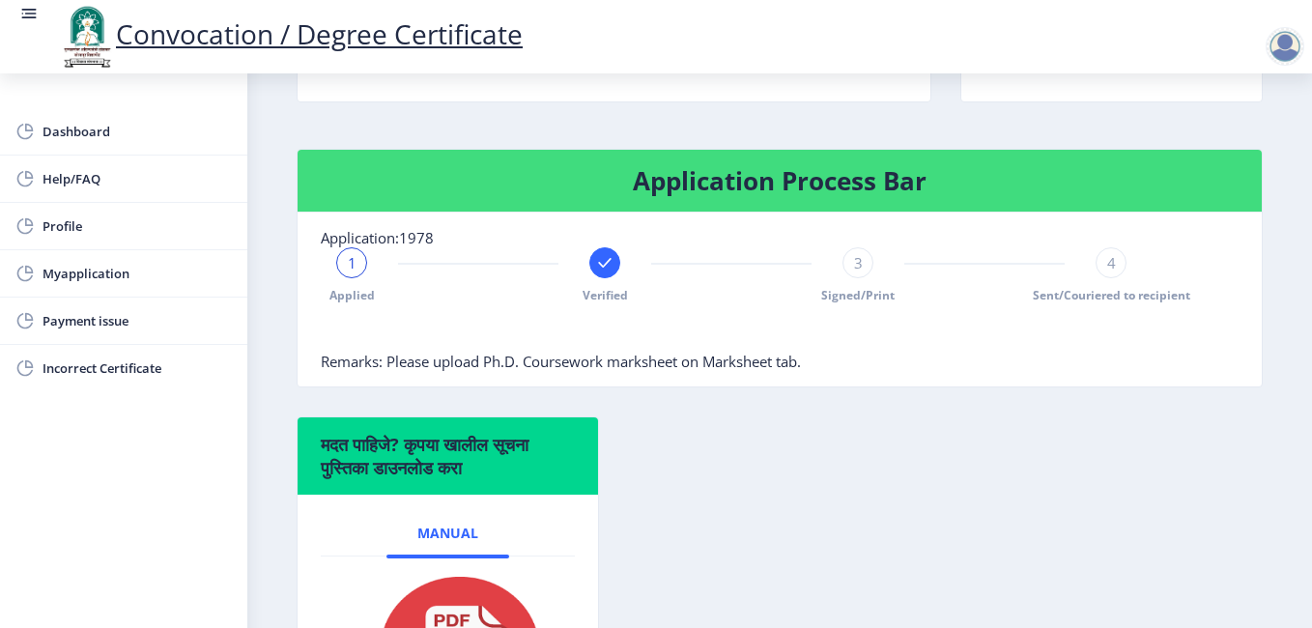
scroll to position [209, 0]
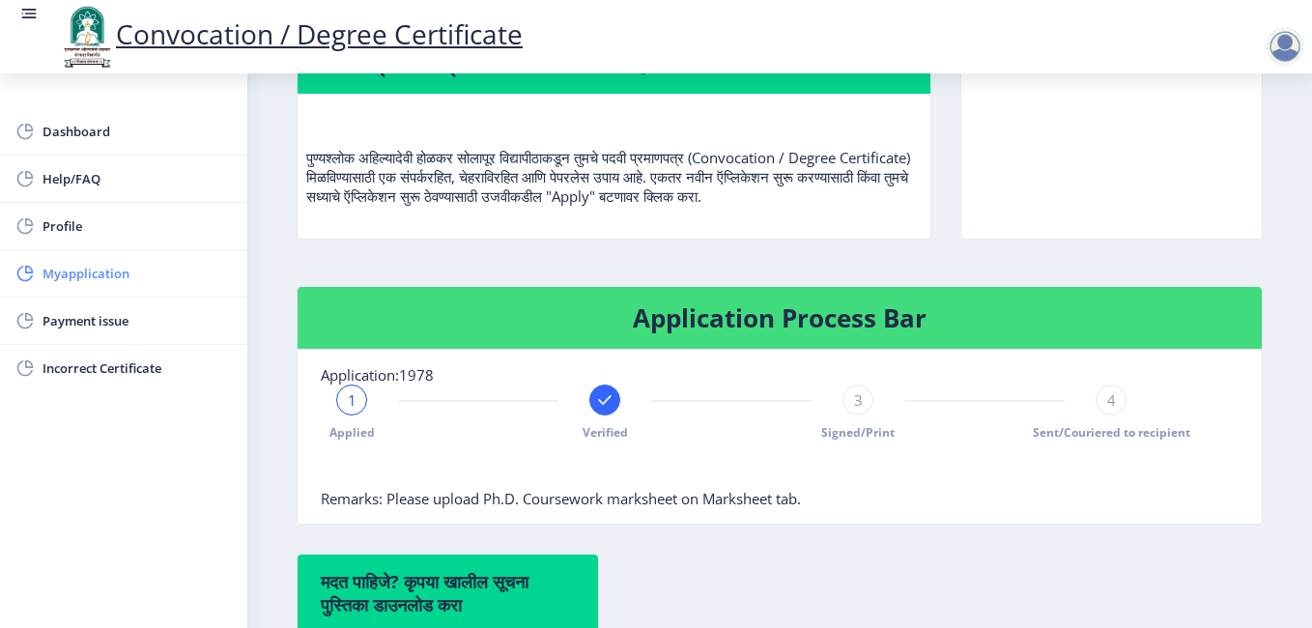
click at [129, 277] on span "Myapplication" at bounding box center [137, 273] width 189 height 23
